Goal: Check status: Check status

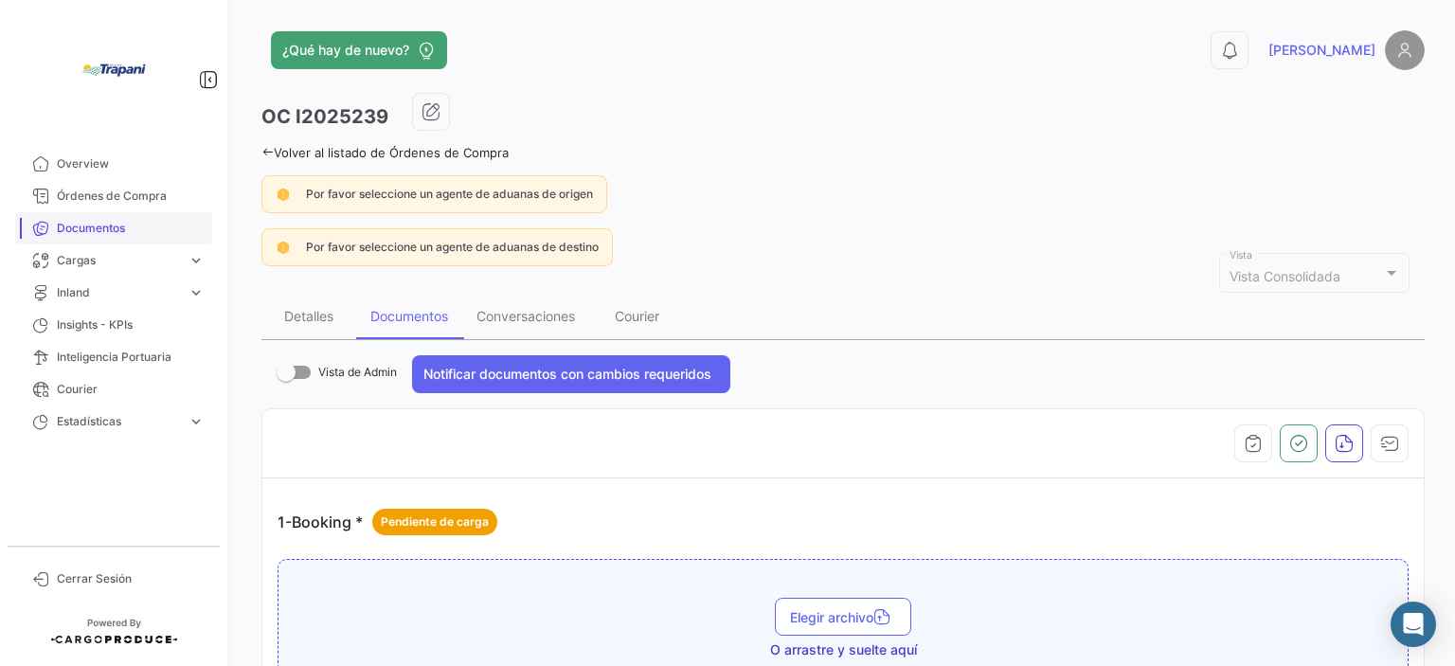
scroll to position [1231, 0]
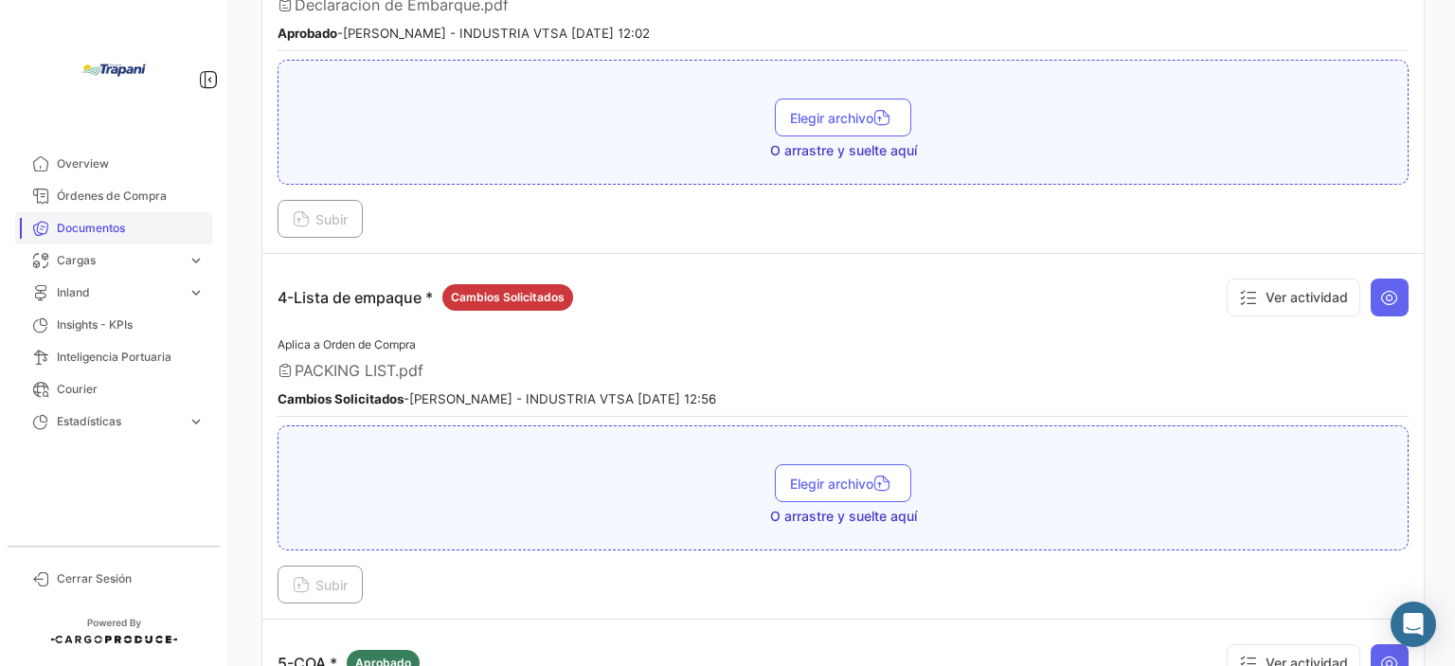
click at [105, 233] on span "Documentos" at bounding box center [131, 228] width 148 height 17
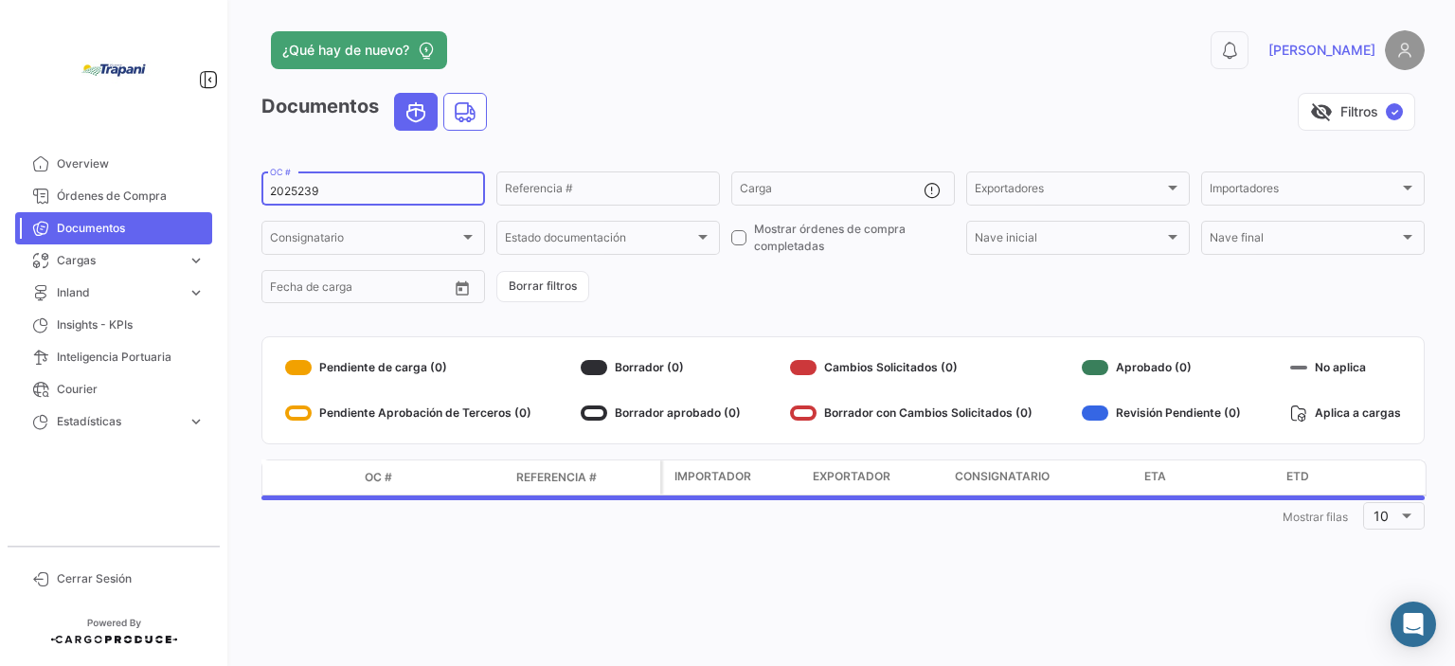
click at [333, 186] on input "2025239" at bounding box center [373, 191] width 207 height 13
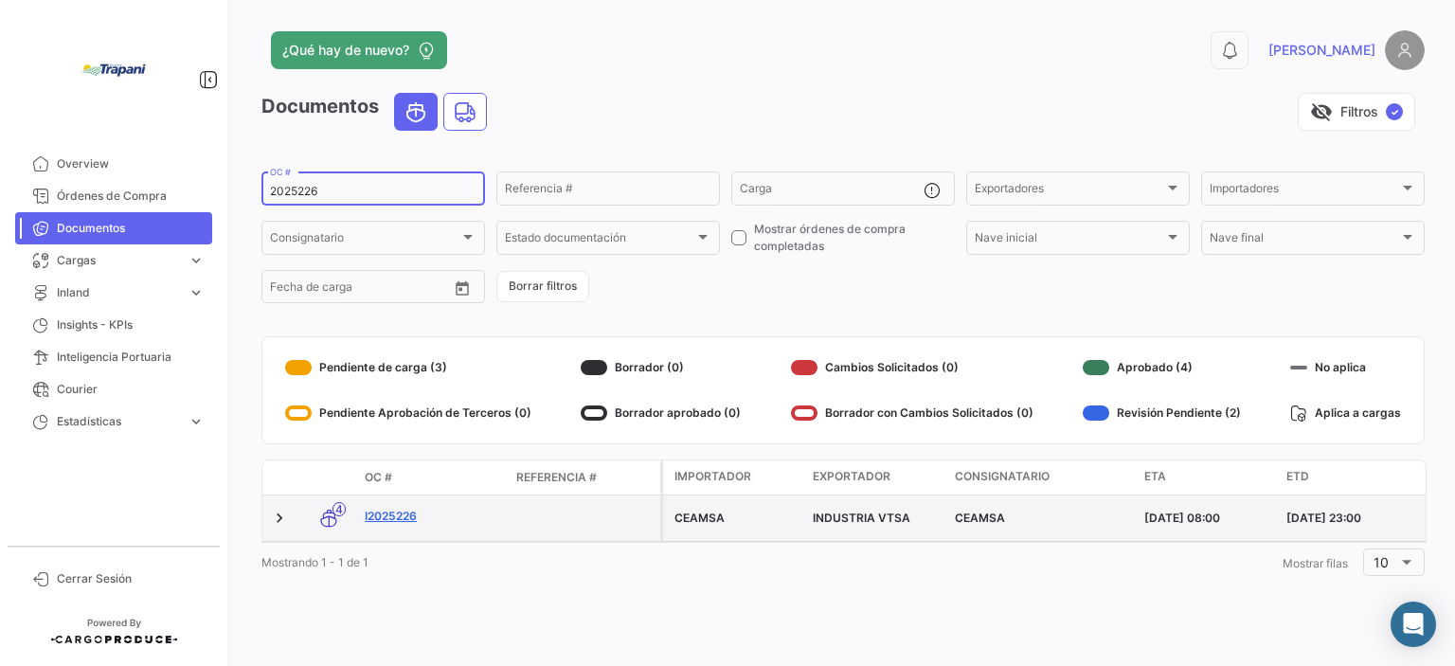
type input "2025226"
click at [398, 516] on link "I2025226" at bounding box center [433, 516] width 136 height 17
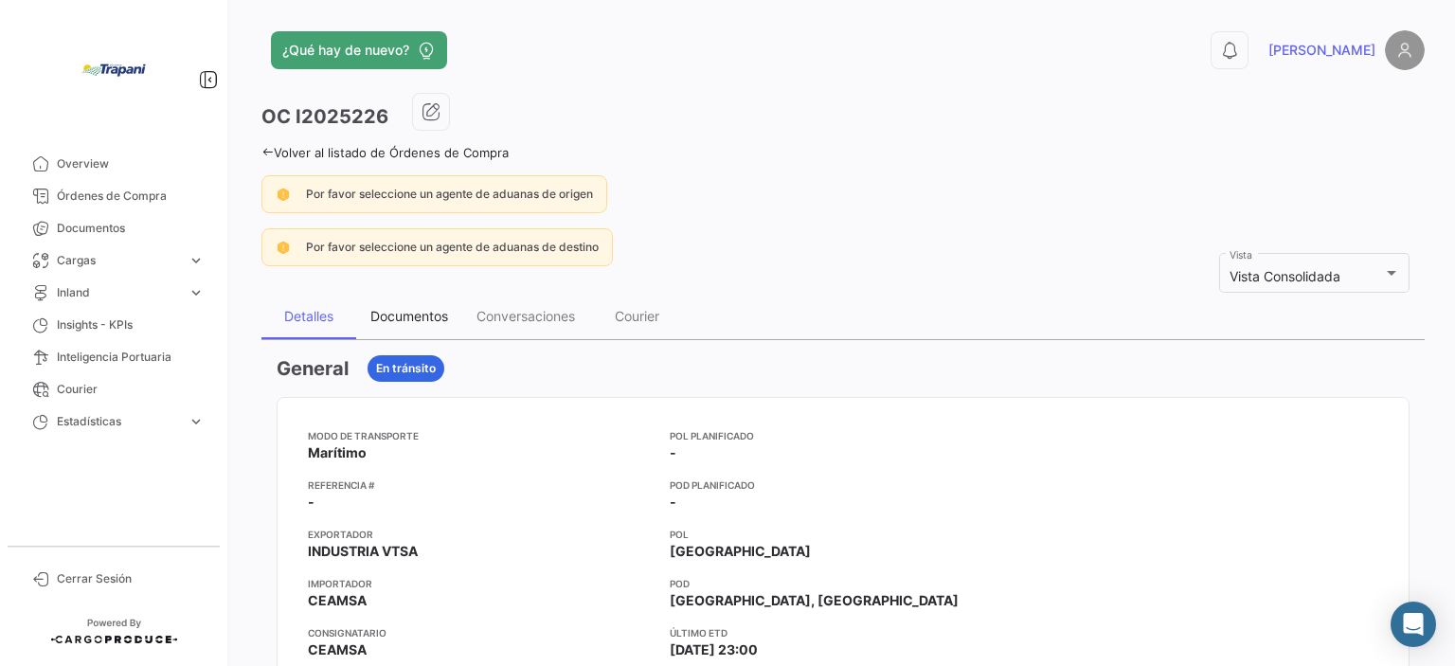
click at [455, 311] on div "Documentos" at bounding box center [409, 316] width 106 height 45
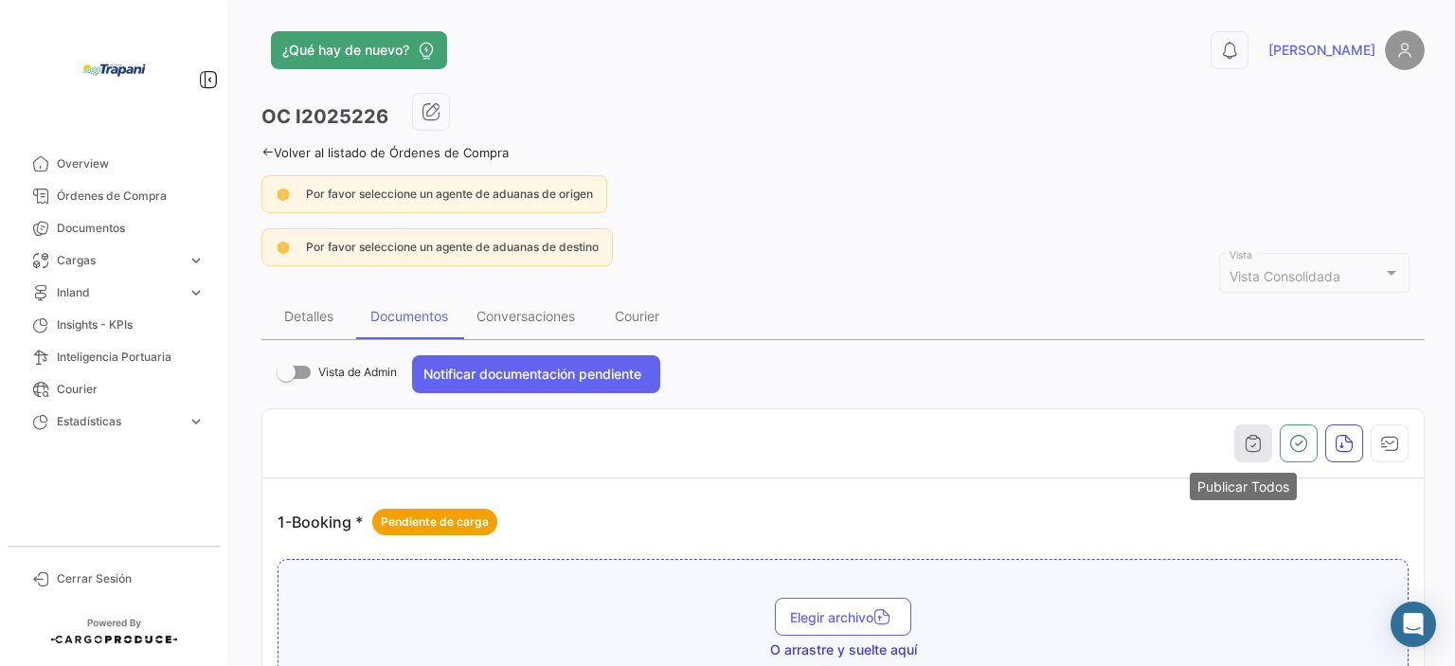
click at [1251, 440] on icon "button" at bounding box center [1253, 443] width 19 height 19
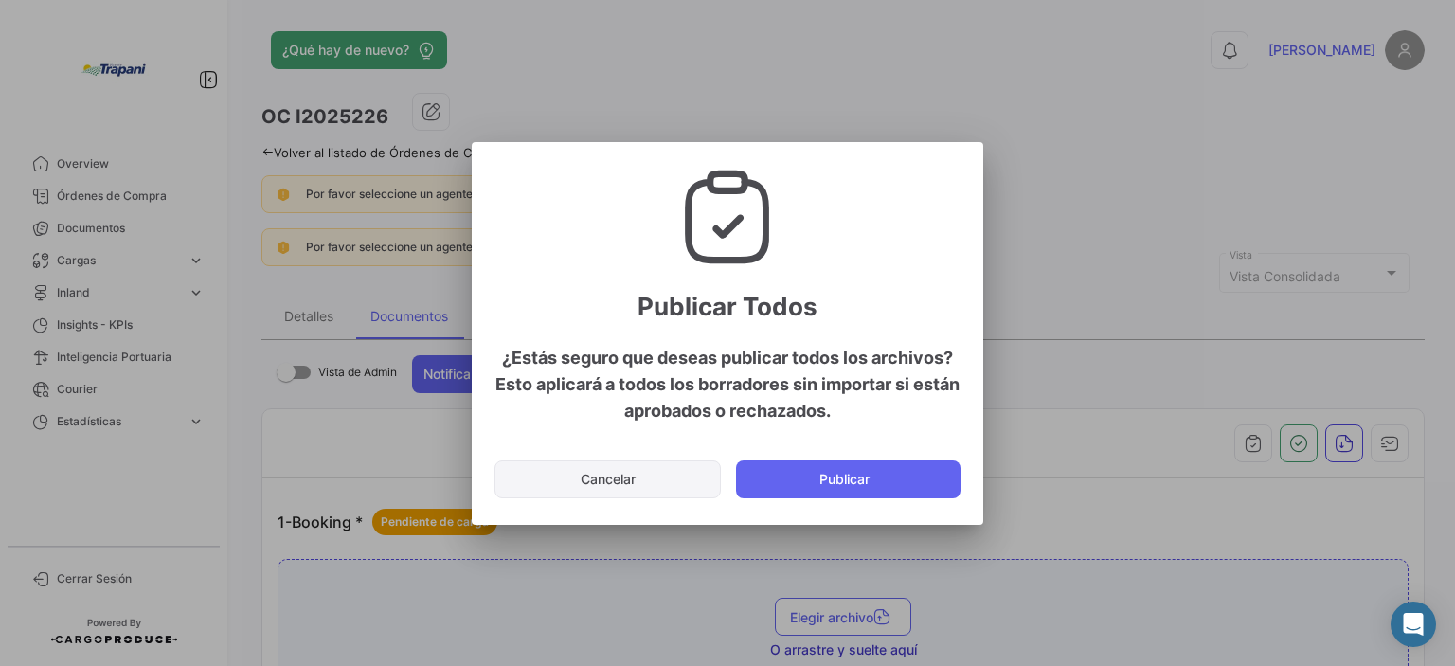
click at [566, 473] on button "Cancelar" at bounding box center [607, 479] width 226 height 38
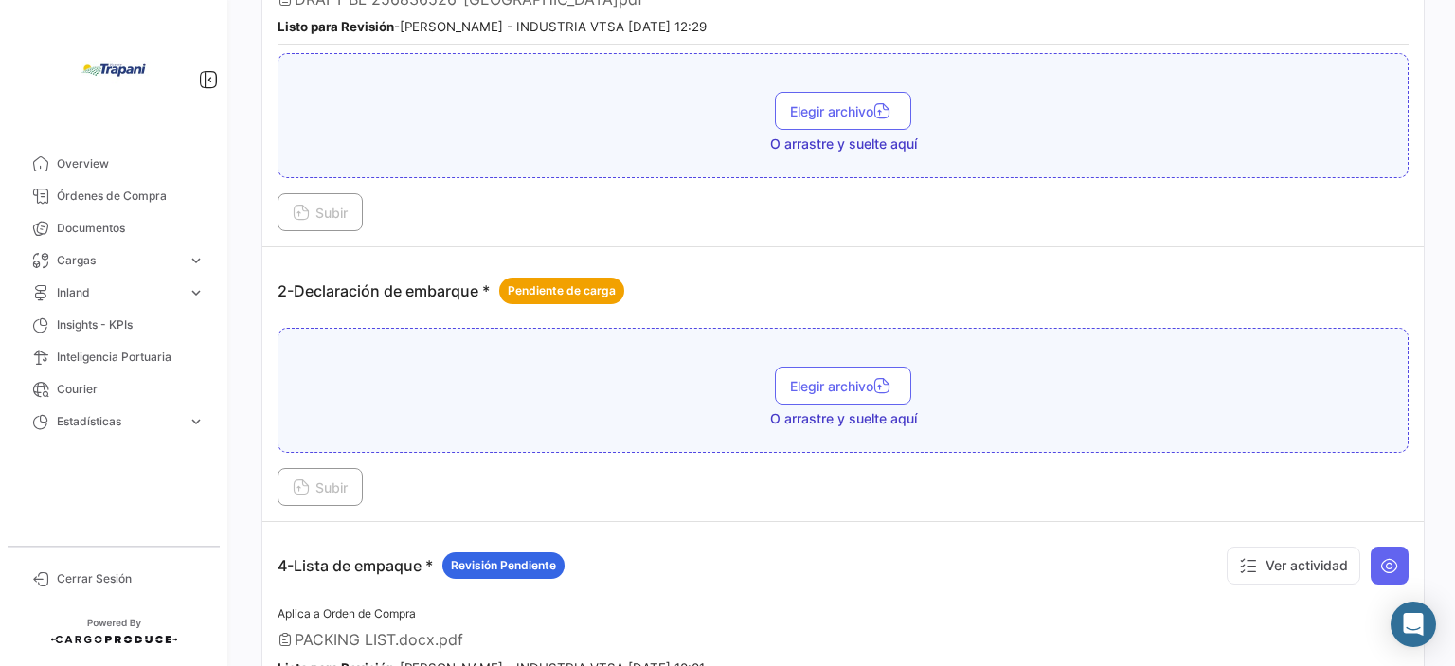
scroll to position [1137, 0]
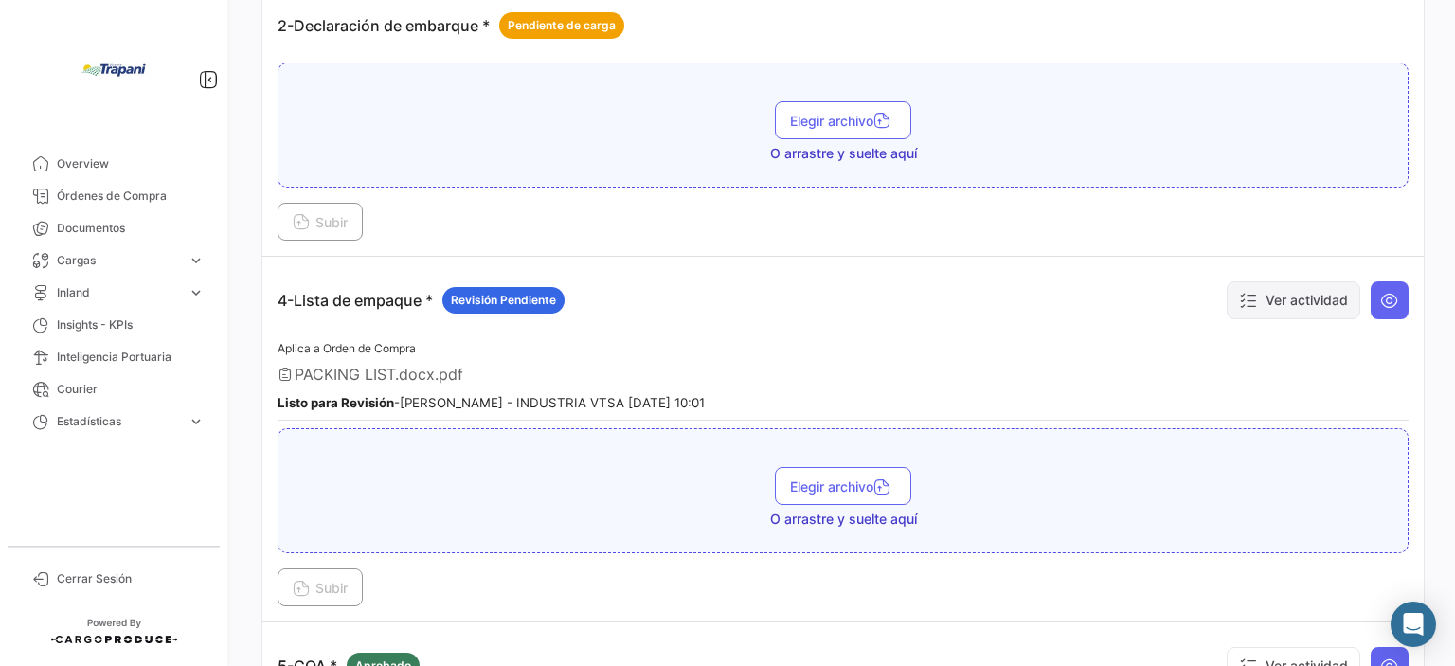
click at [1263, 294] on button "Ver actividad" at bounding box center [1294, 300] width 134 height 38
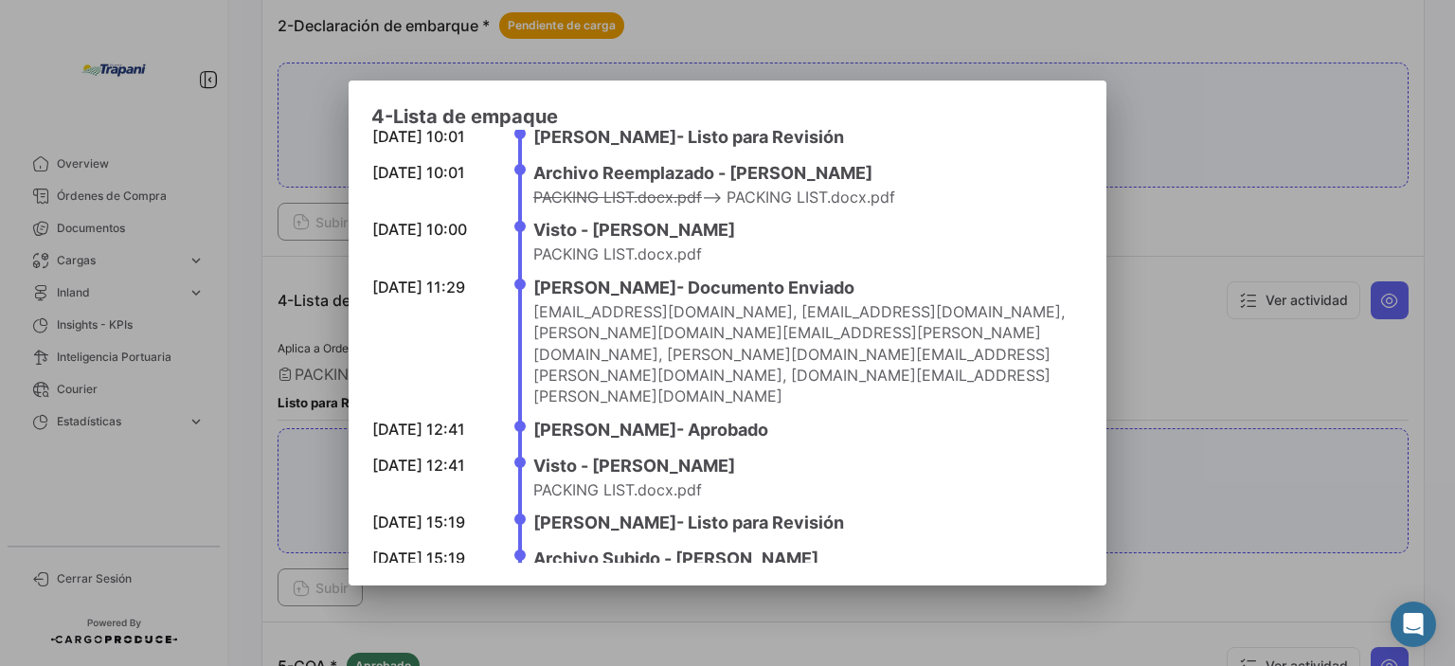
scroll to position [0, 0]
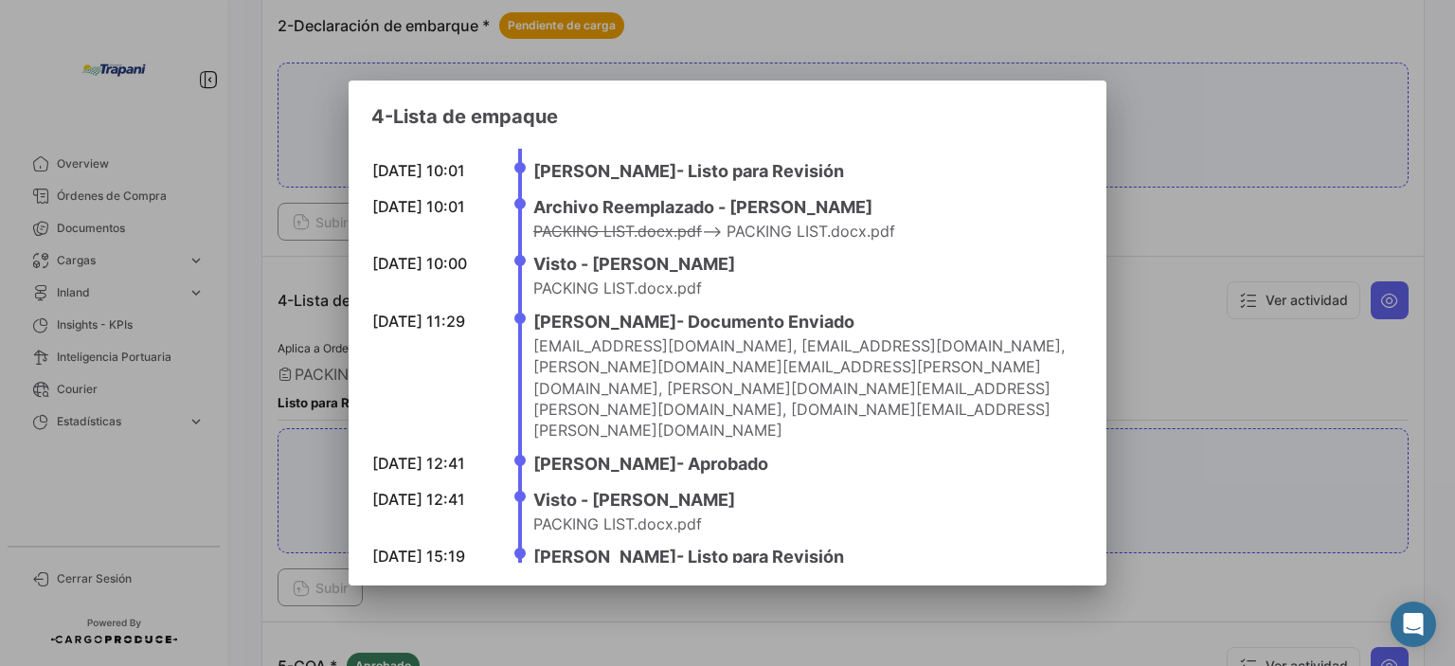
click at [1173, 367] on div at bounding box center [727, 333] width 1455 height 666
